Goal: Information Seeking & Learning: Learn about a topic

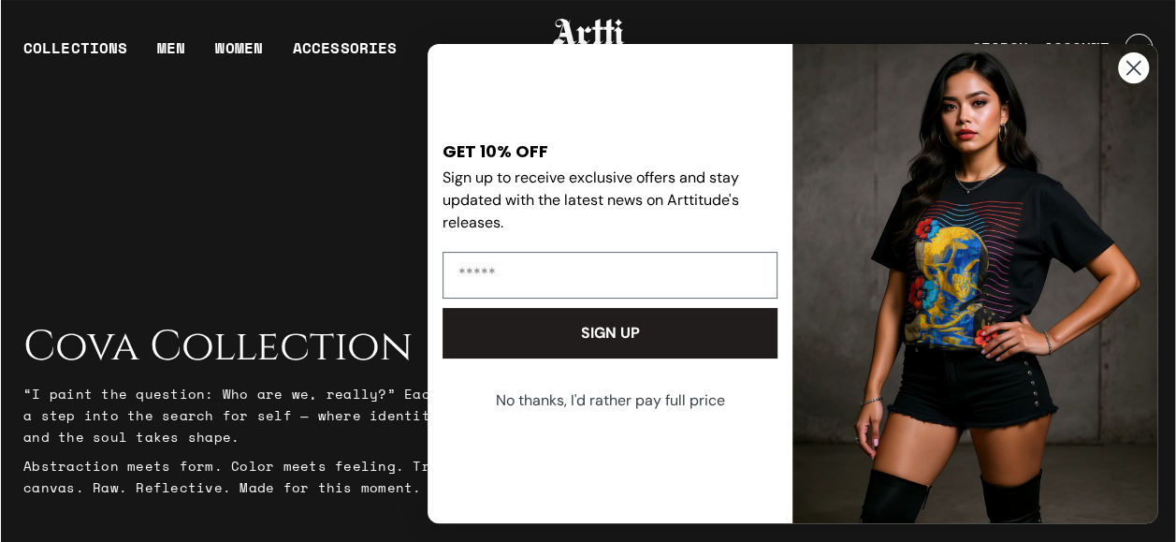
click at [1127, 77] on circle "Close dialog" at bounding box center [1133, 67] width 31 height 31
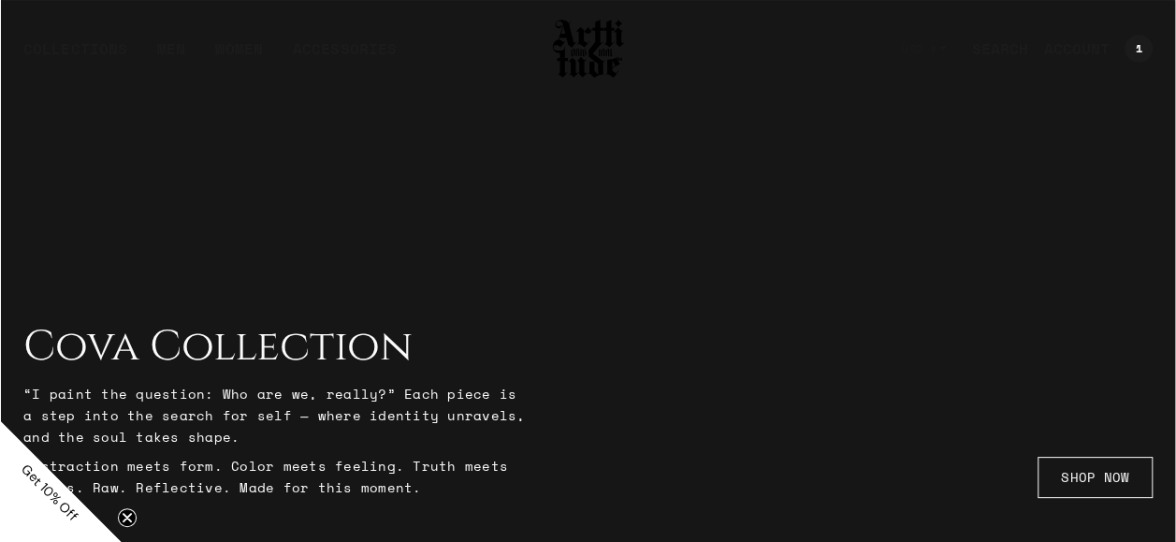
scroll to position [2874, 0]
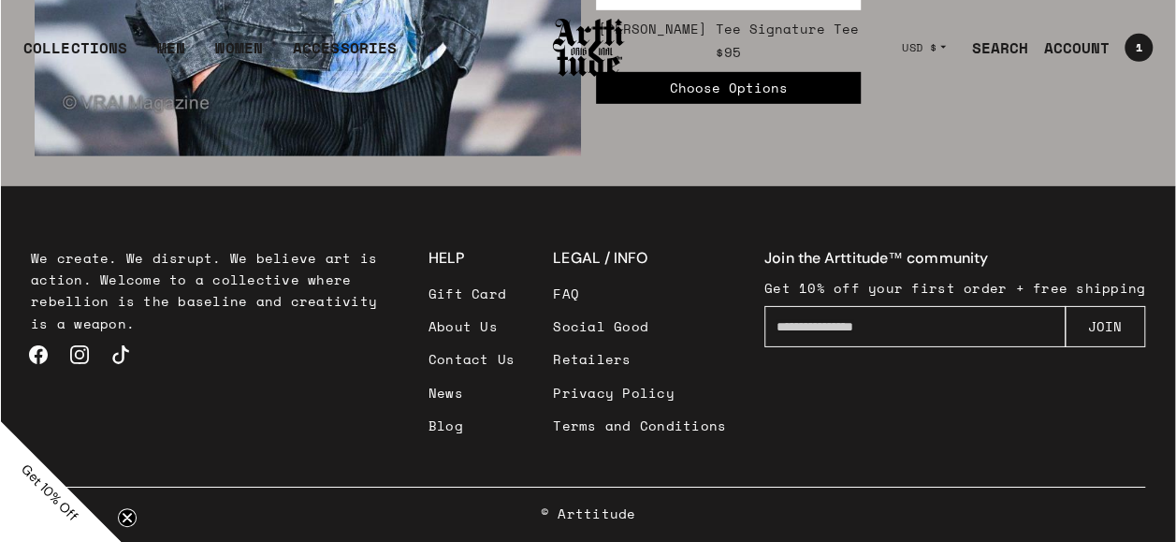
click at [465, 414] on link "Blog" at bounding box center [471, 425] width 87 height 33
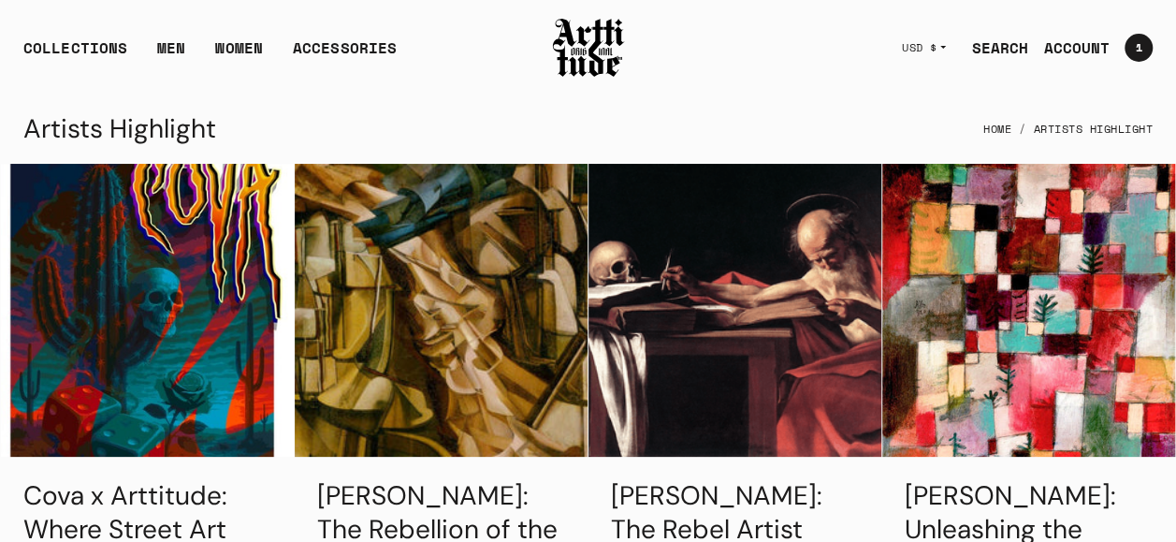
click at [519, 245] on img at bounding box center [441, 310] width 293 height 293
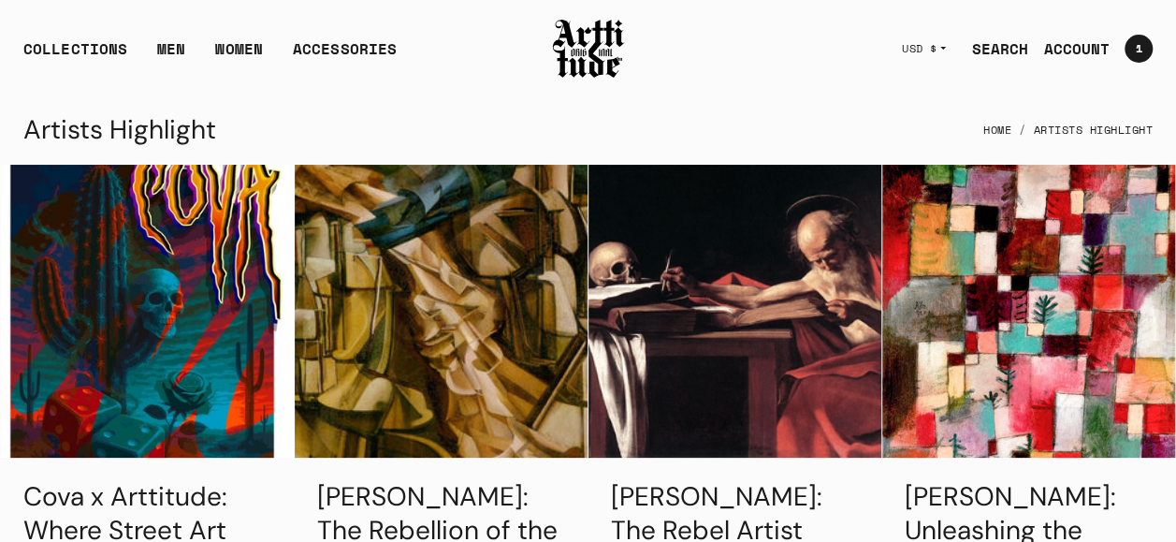
scroll to position [187, 0]
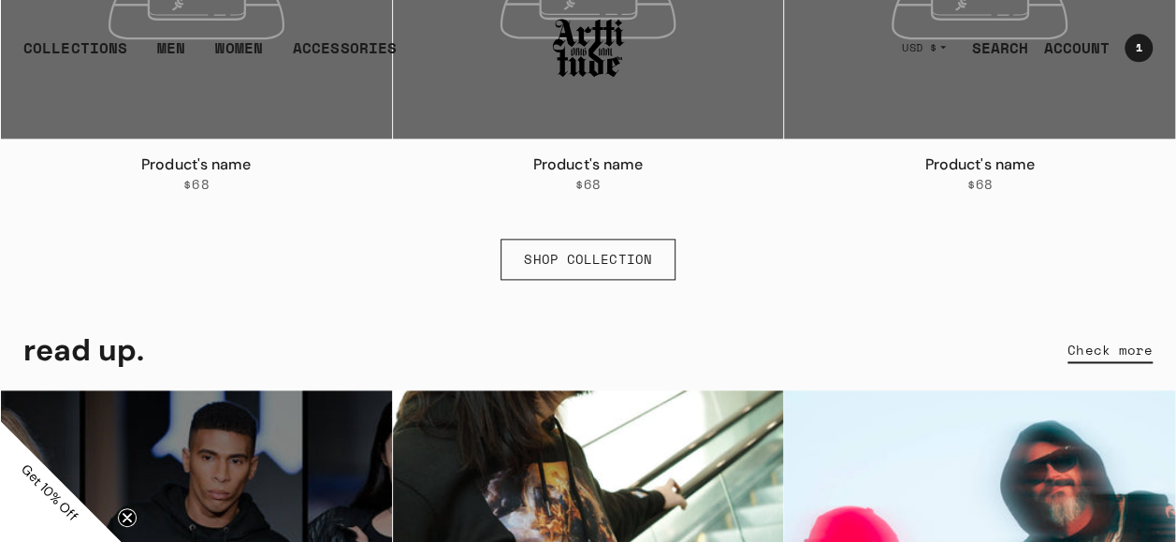
scroll to position [1096, 0]
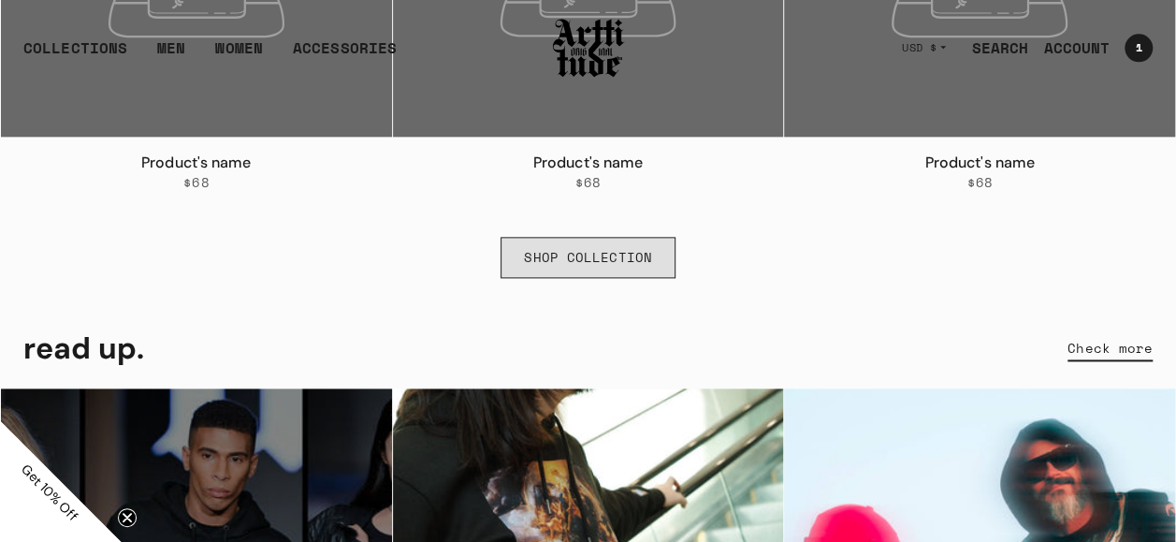
click at [624, 276] on link "SHOP COLLECTION" at bounding box center [587, 257] width 175 height 41
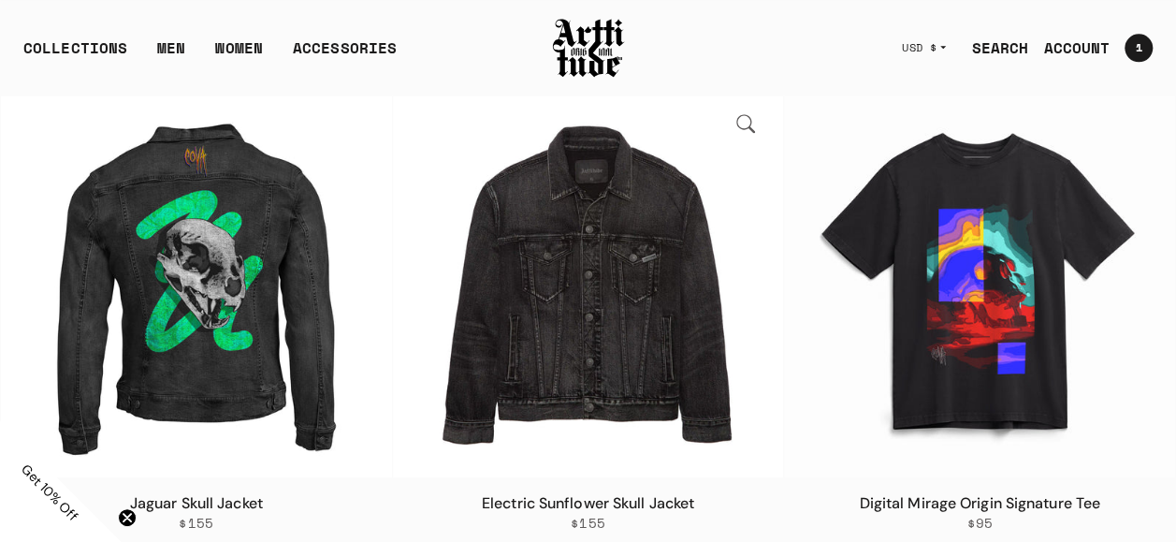
scroll to position [1123, 0]
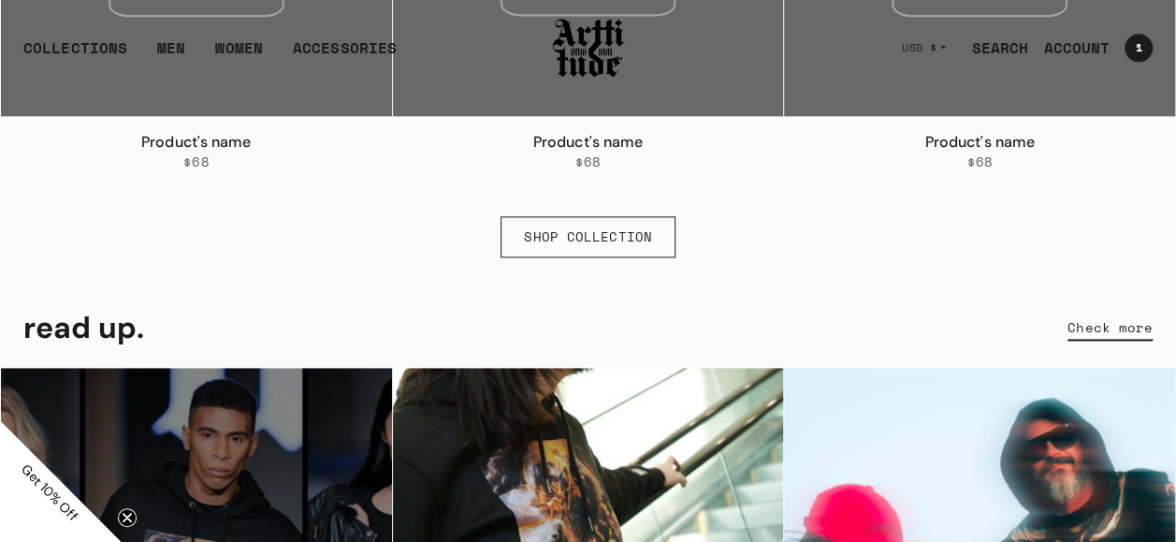
scroll to position [1029, 0]
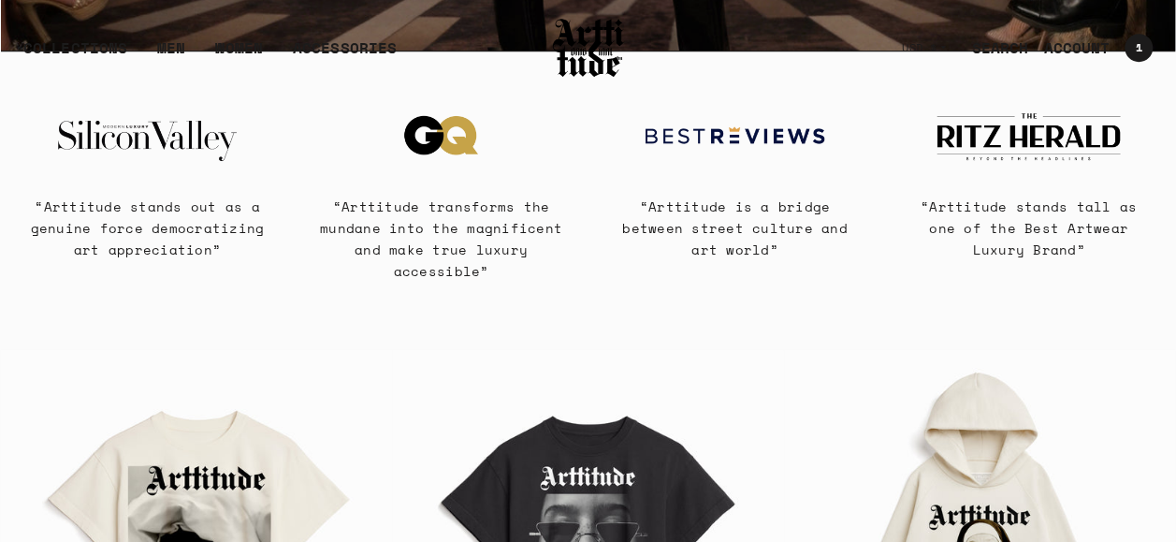
scroll to position [748, 0]
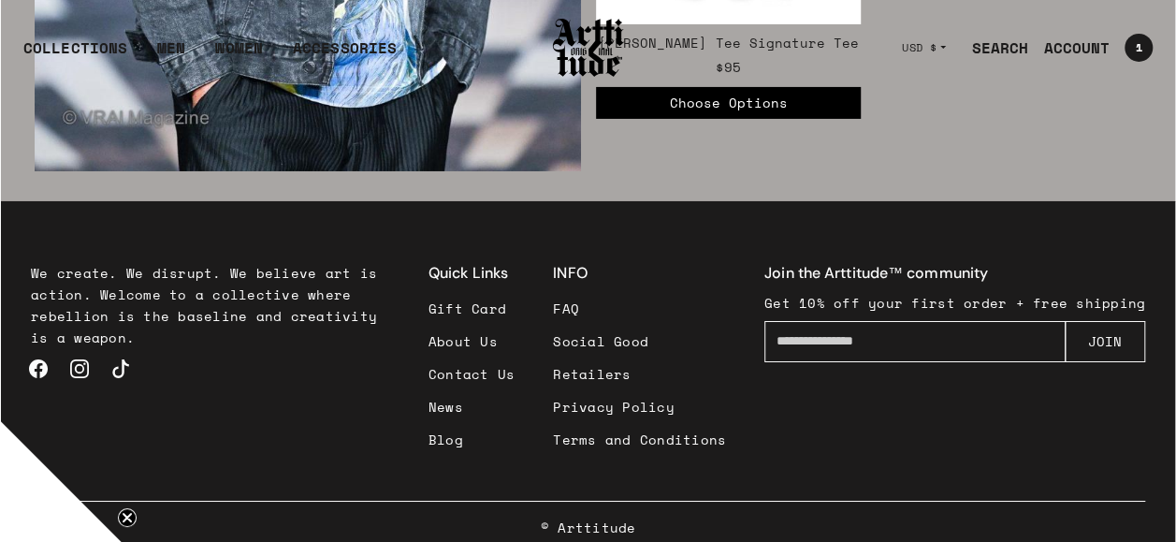
scroll to position [3166, 0]
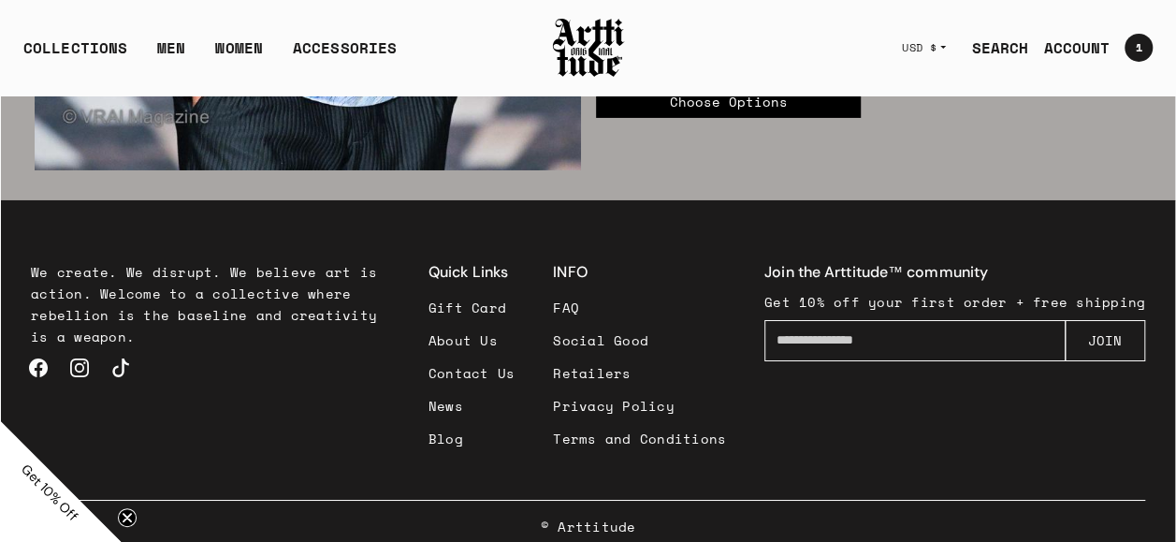
click at [590, 64] on img at bounding box center [588, 48] width 75 height 64
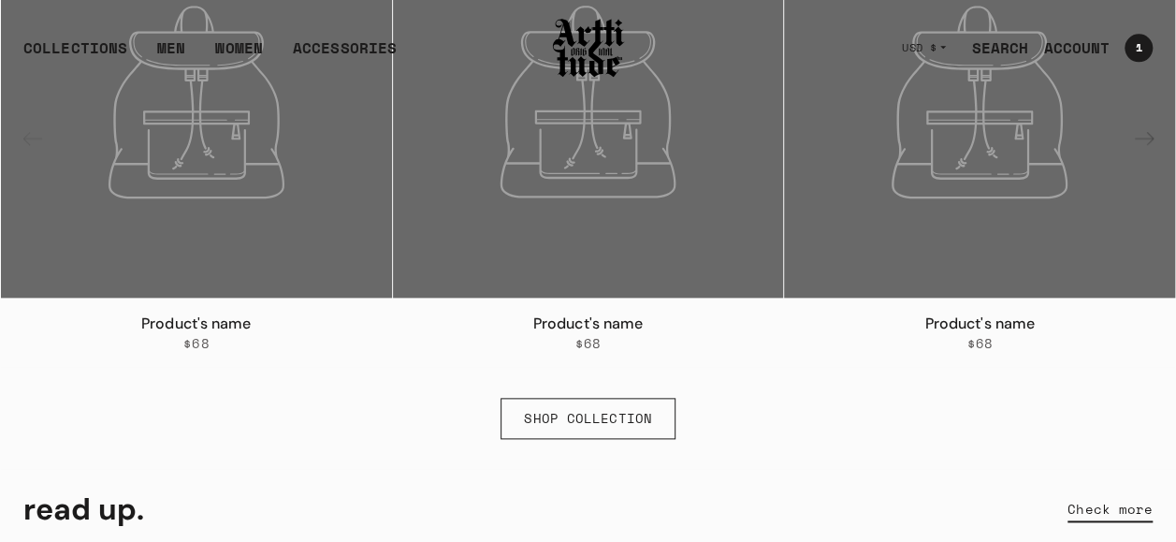
scroll to position [935, 0]
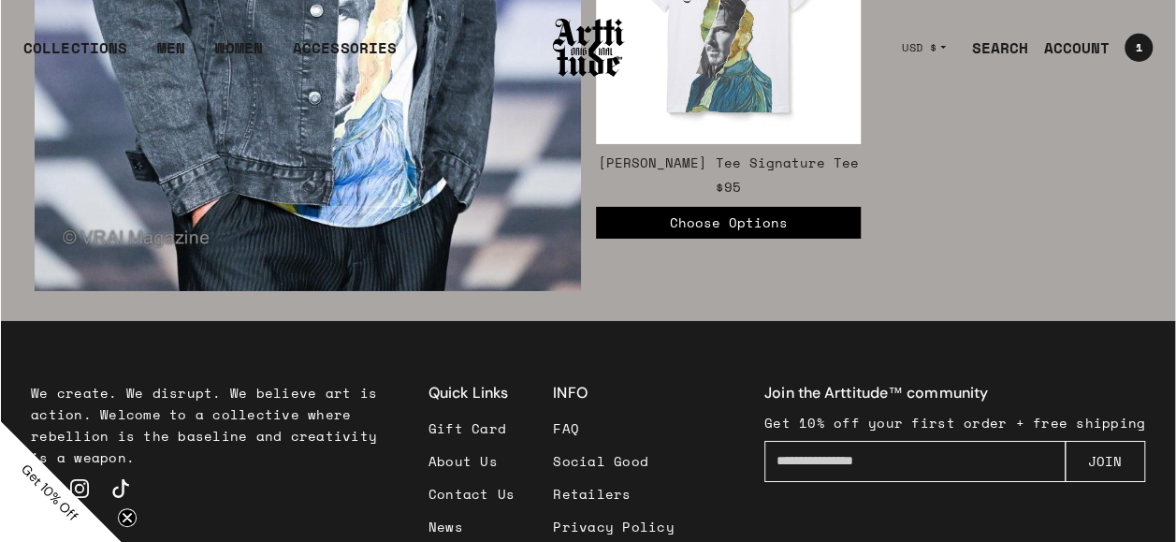
scroll to position [2979, 0]
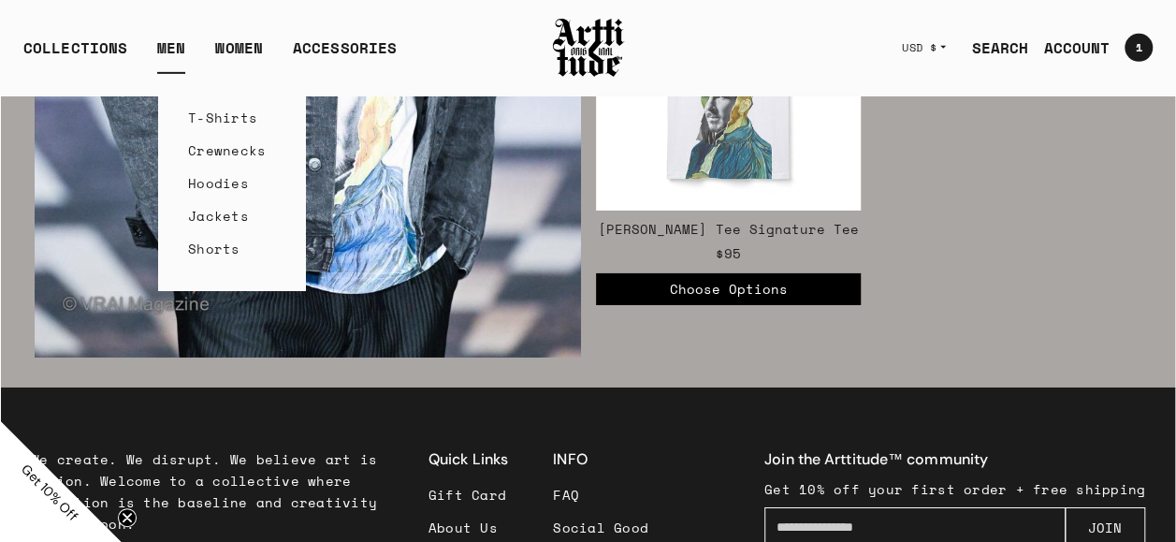
click at [190, 115] on link "T-Shirts" at bounding box center [232, 117] width 88 height 33
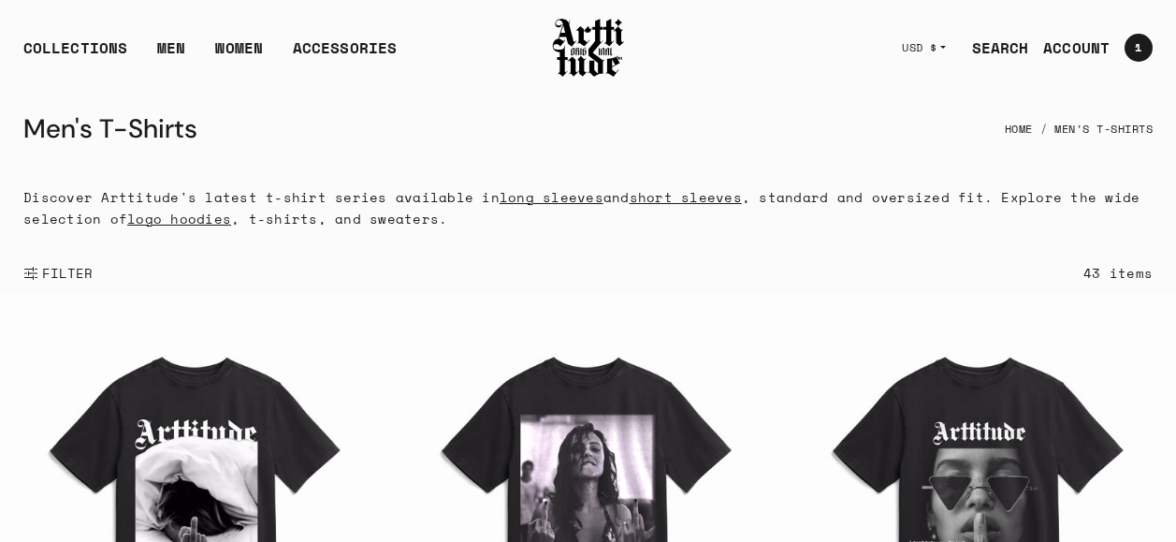
scroll to position [50, 0]
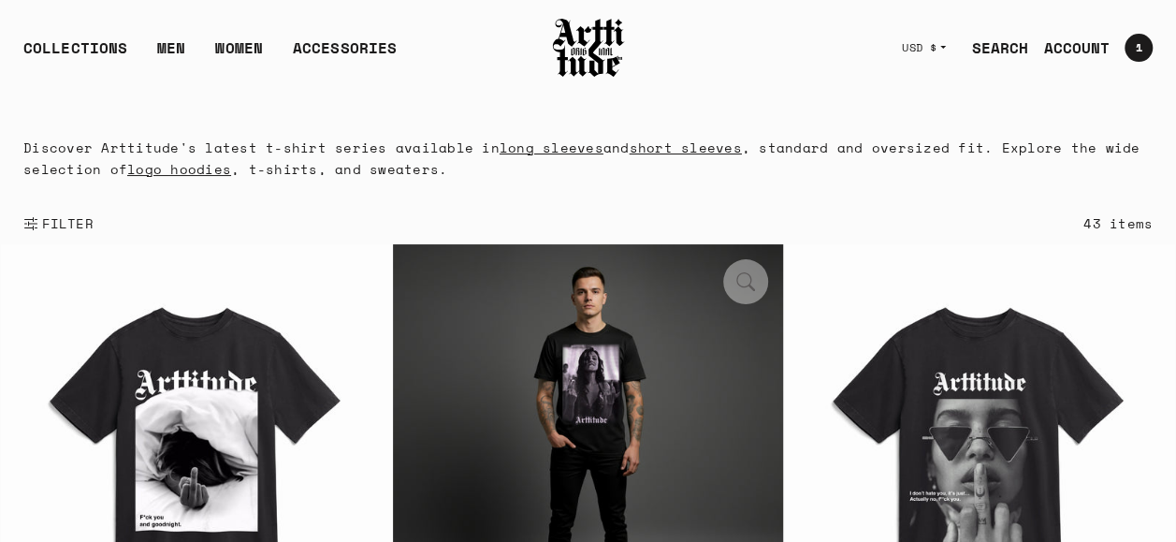
click at [645, 244] on img at bounding box center [588, 439] width 391 height 391
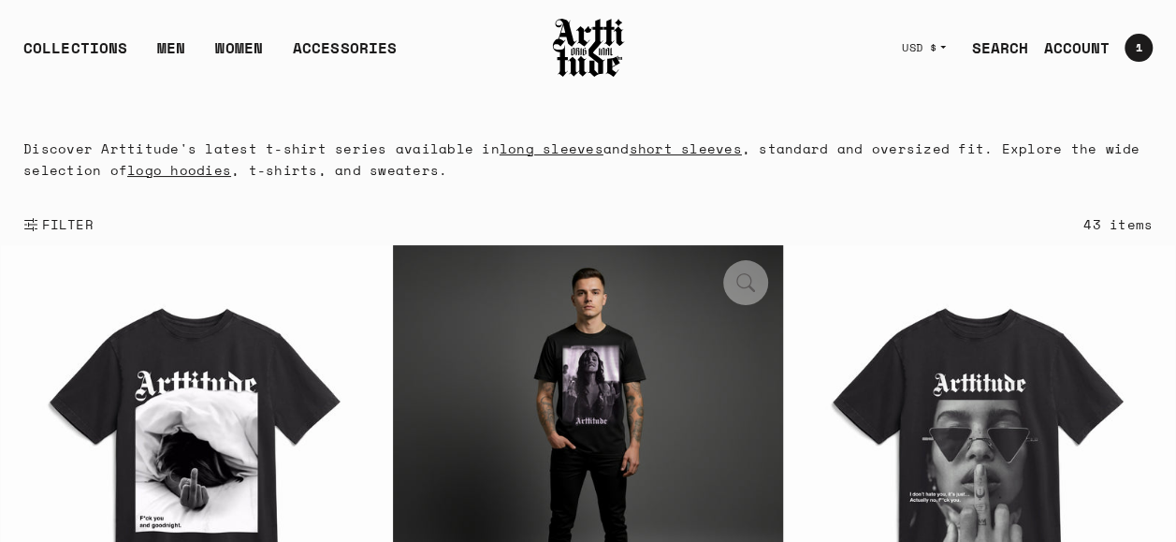
scroll to position [281, 0]
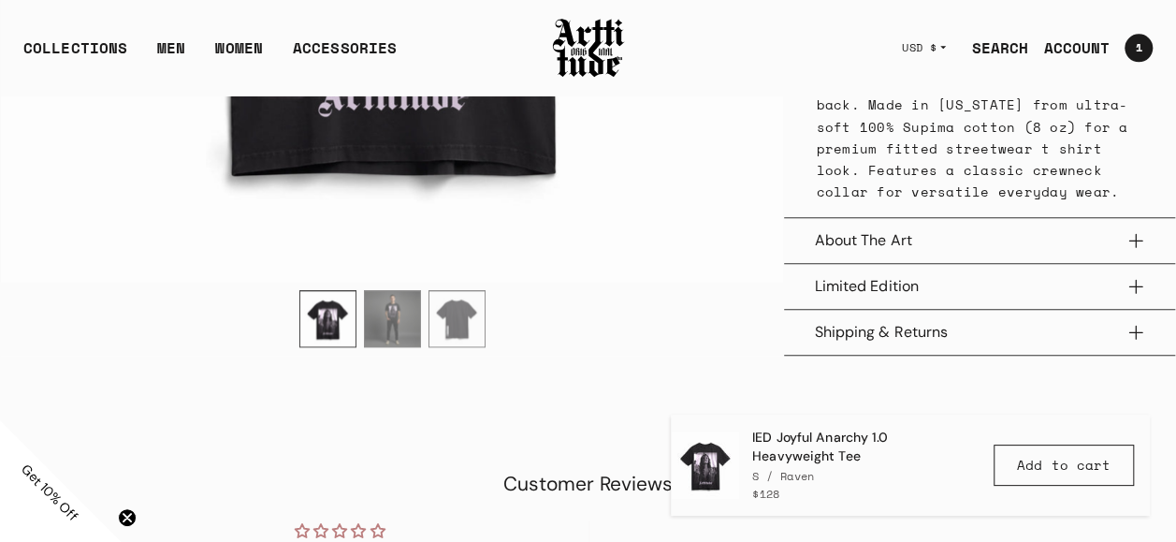
scroll to position [936, 0]
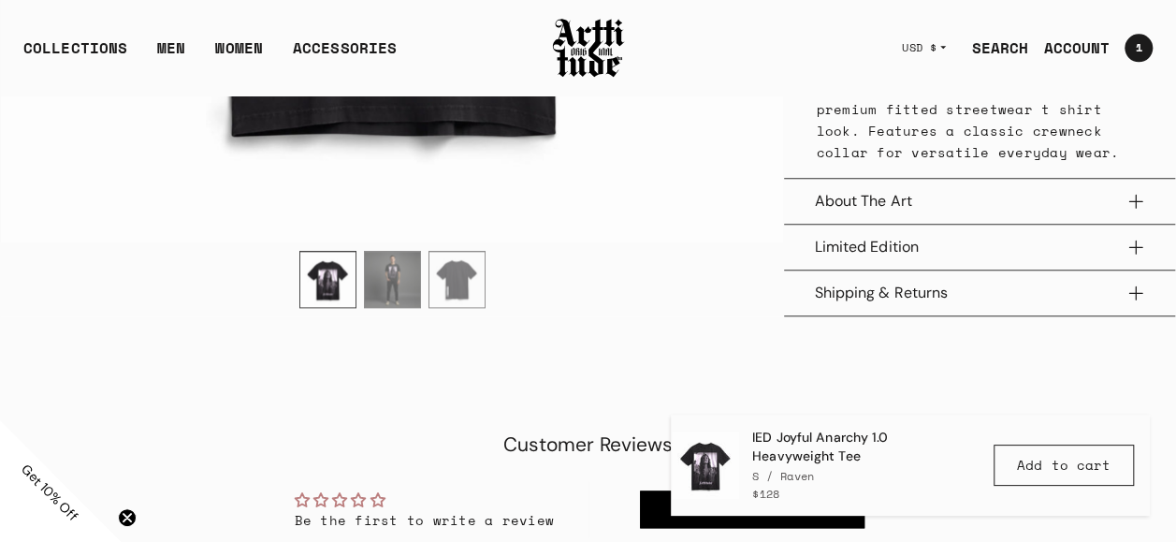
click at [897, 223] on button "About The Art" at bounding box center [979, 201] width 331 height 45
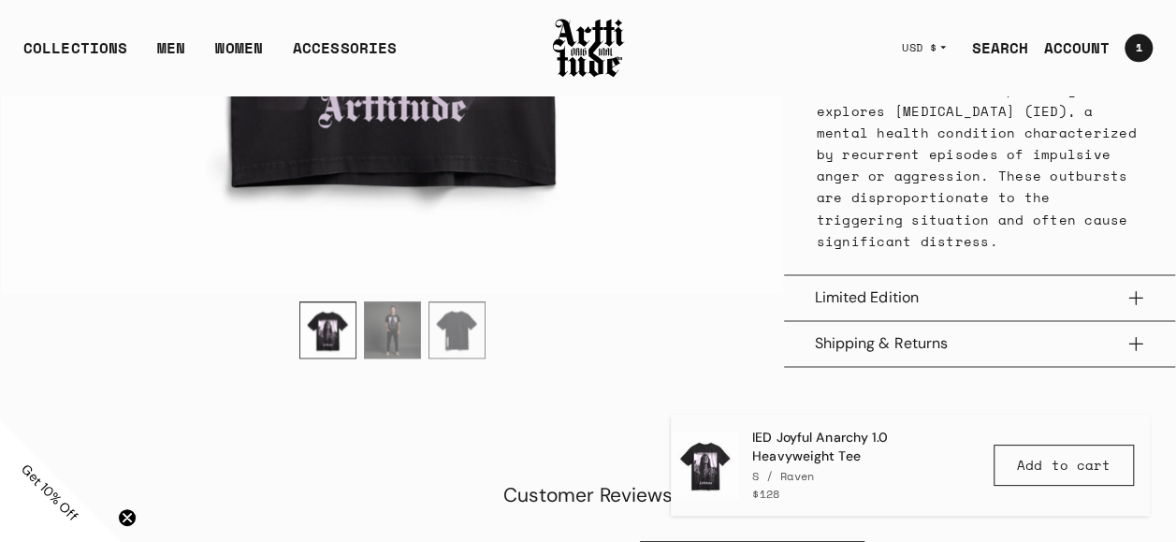
scroll to position [1217, 0]
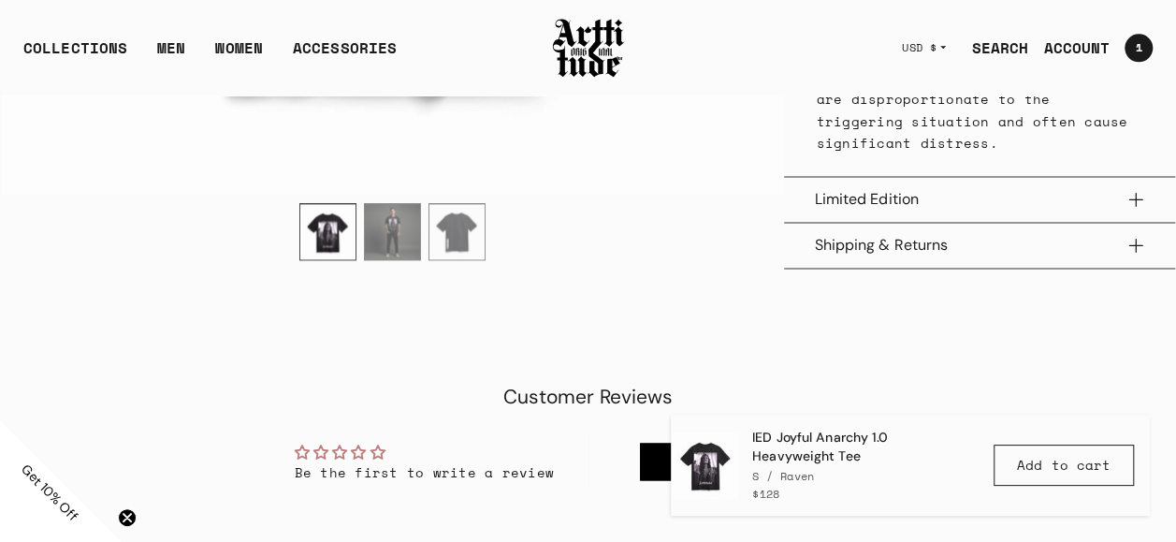
click at [896, 222] on button "Limited Edition" at bounding box center [979, 199] width 331 height 45
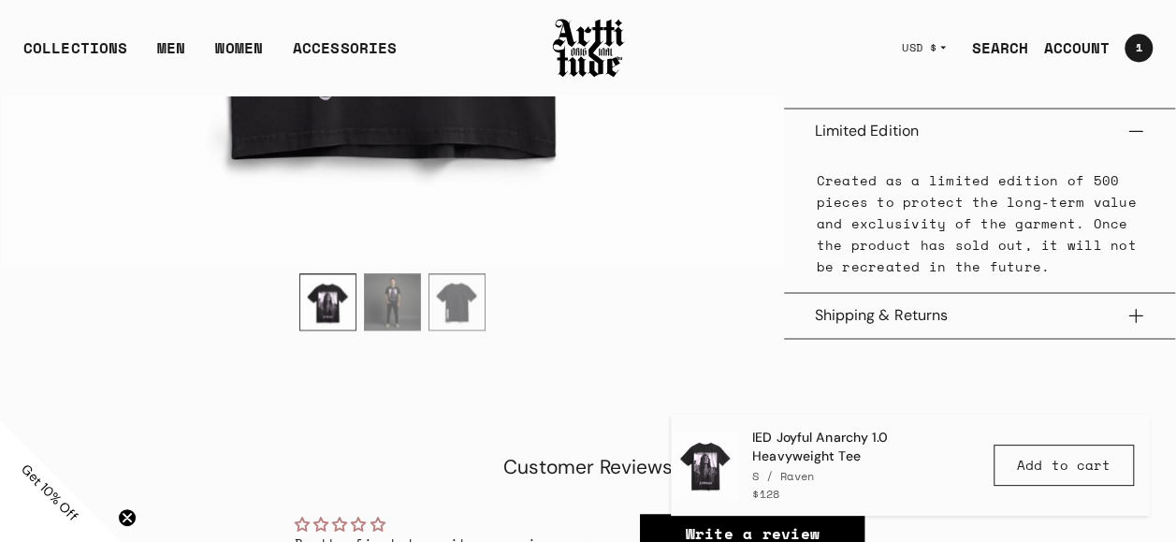
scroll to position [1311, 0]
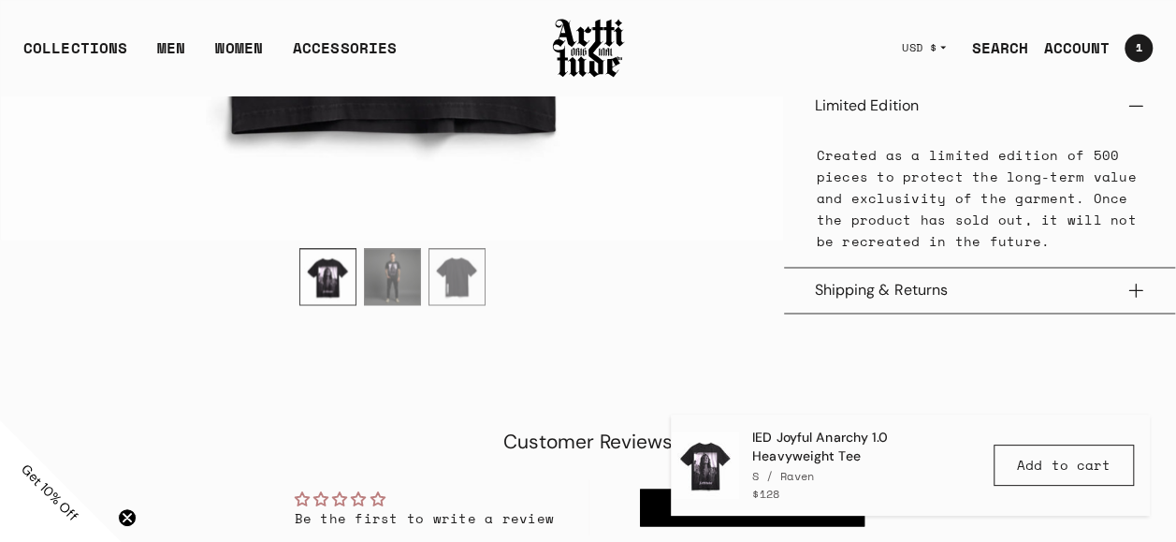
click at [895, 312] on button "Shipping & Returns" at bounding box center [979, 290] width 331 height 45
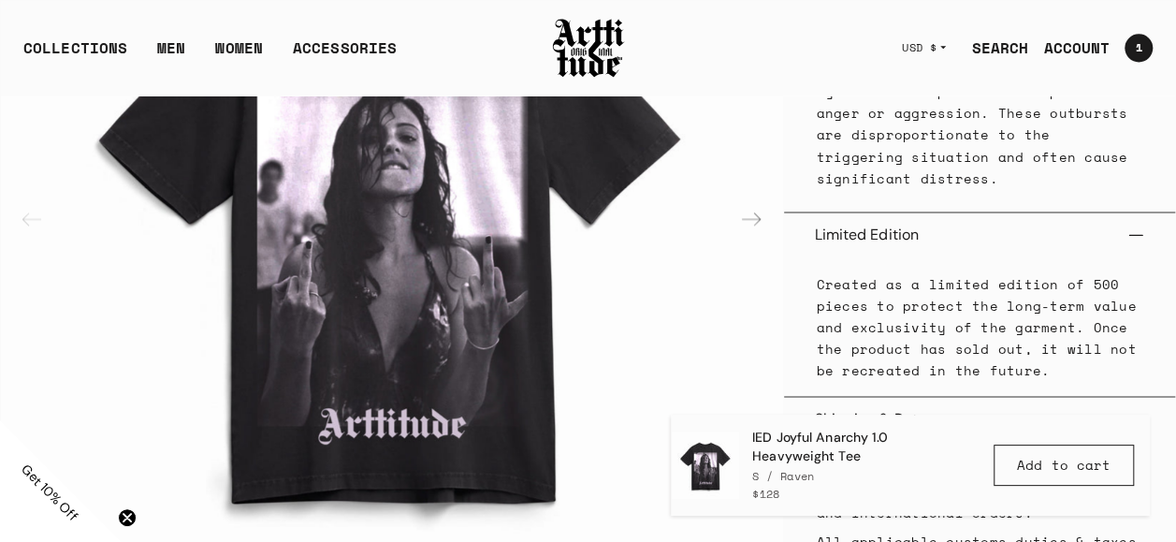
scroll to position [1029, 0]
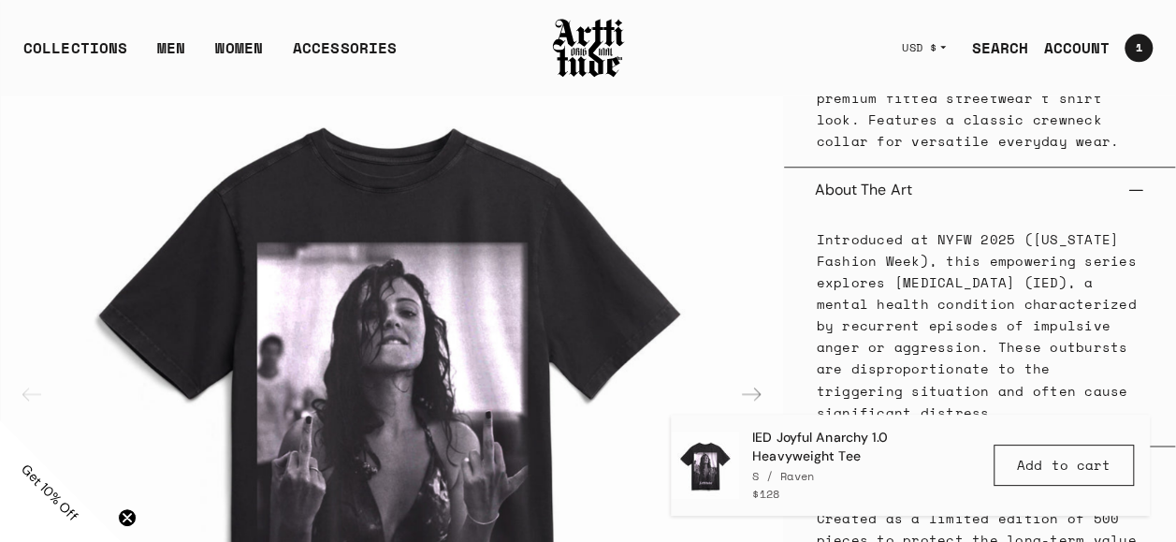
click at [608, 52] on img at bounding box center [588, 48] width 75 height 64
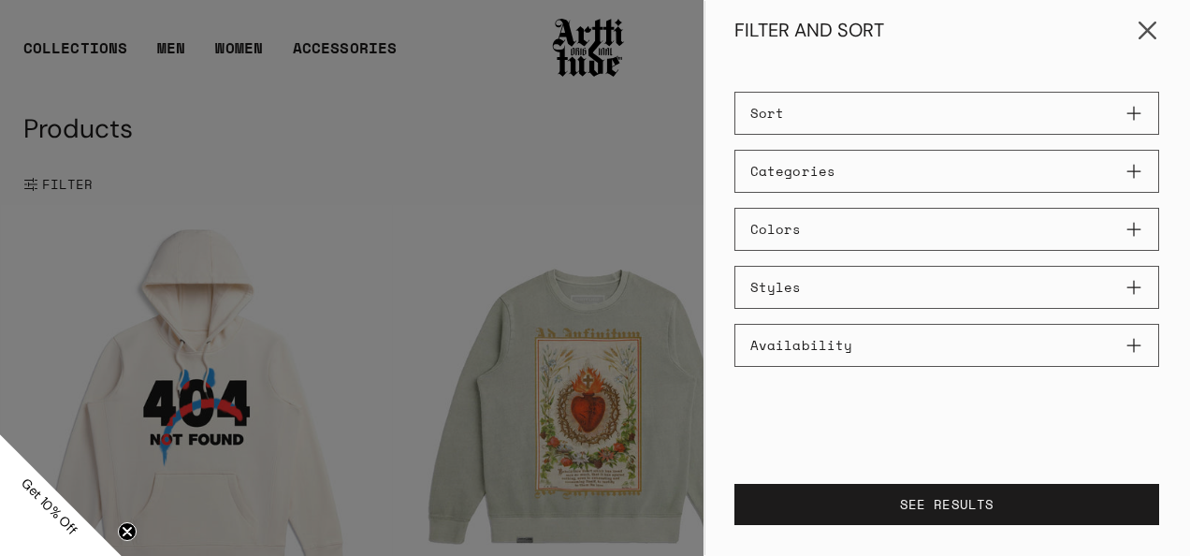
click at [1143, 36] on button "Close" at bounding box center [1147, 30] width 45 height 45
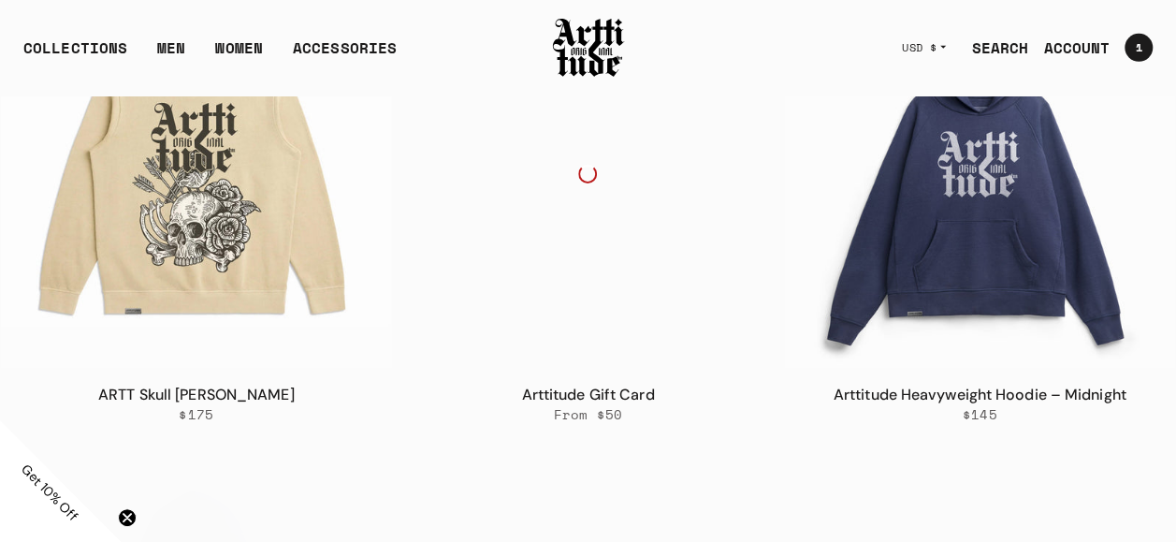
scroll to position [3461, 0]
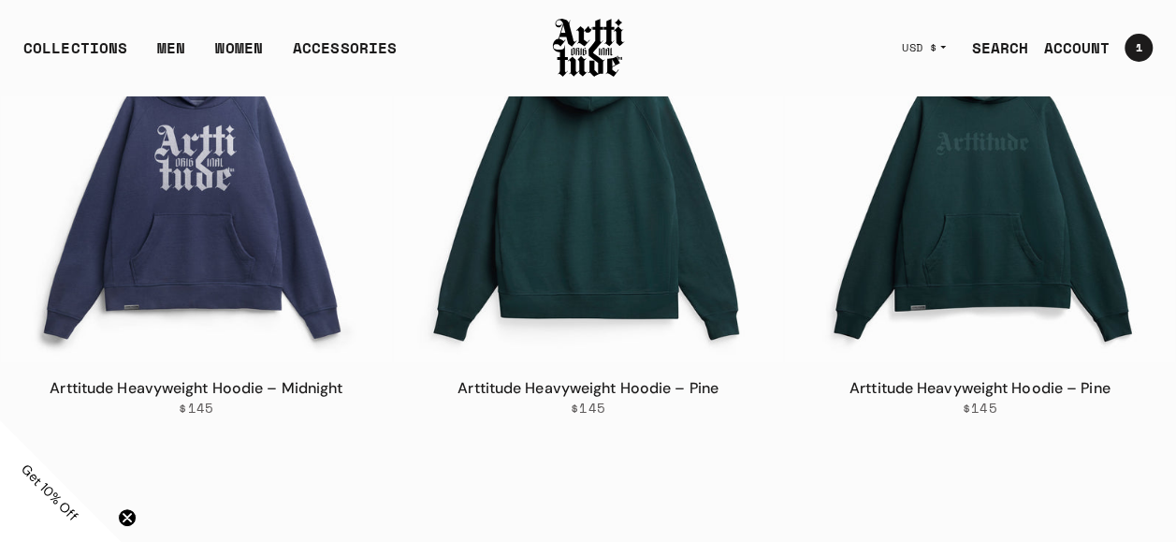
click at [611, 224] on img at bounding box center [588, 167] width 391 height 391
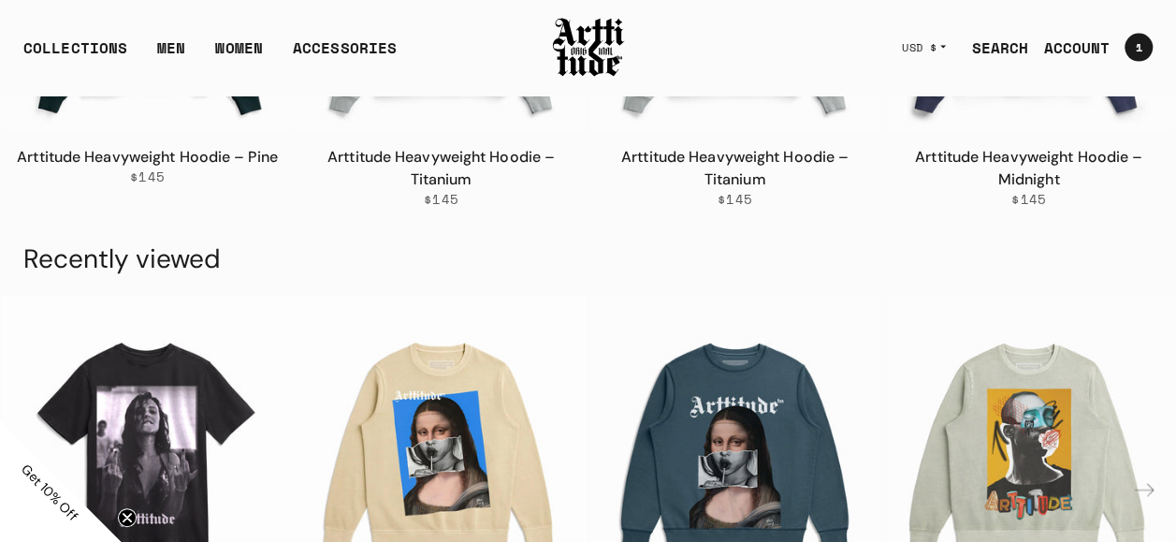
scroll to position [2296, 0]
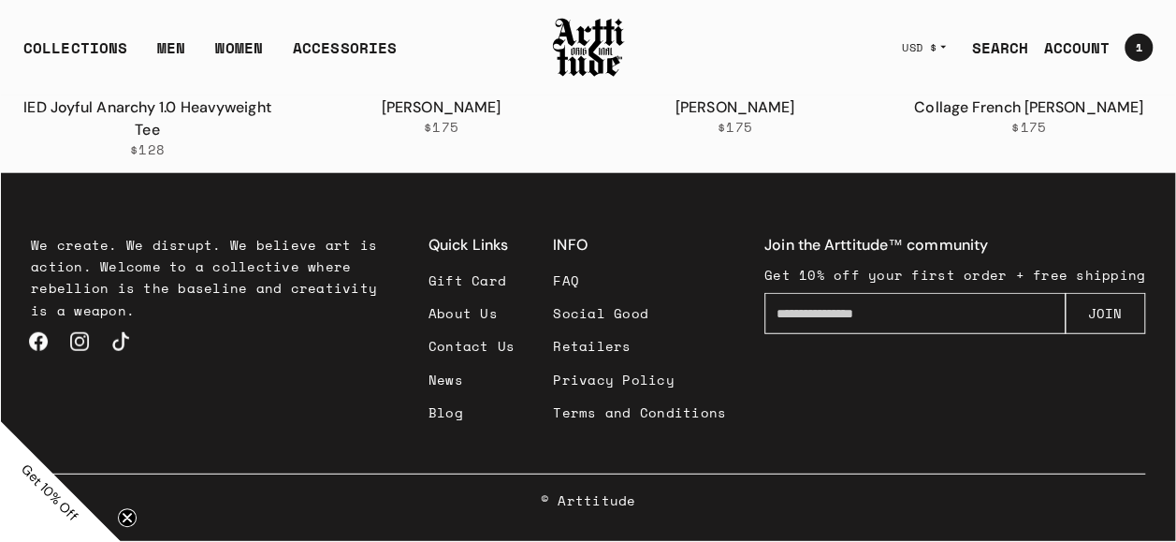
click at [483, 312] on link "About Us" at bounding box center [471, 313] width 87 height 33
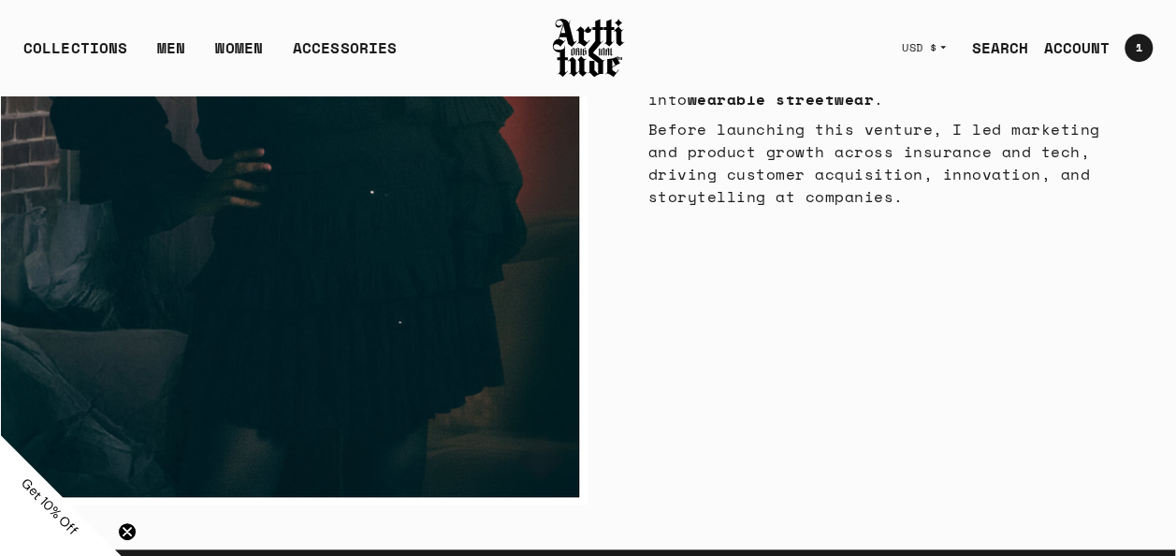
scroll to position [4080, 0]
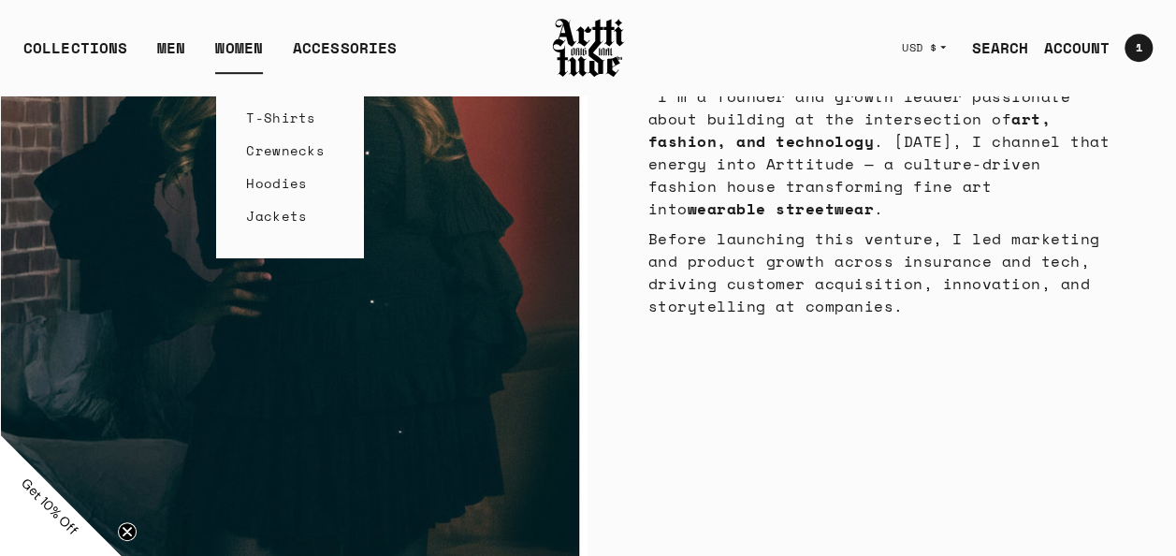
click at [254, 127] on link "T-Shirts" at bounding box center [290, 117] width 88 height 33
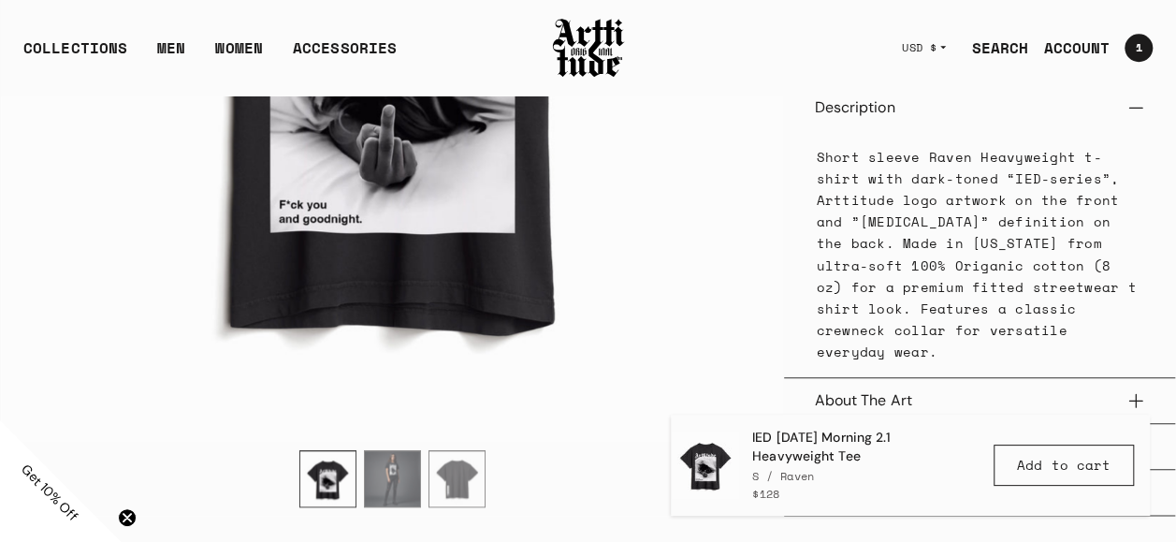
scroll to position [657, 0]
